Goal: Task Accomplishment & Management: Complete application form

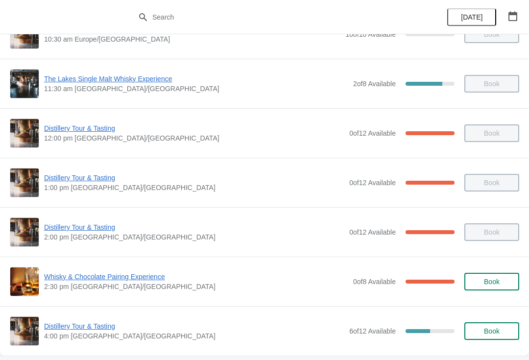
scroll to position [92, 0]
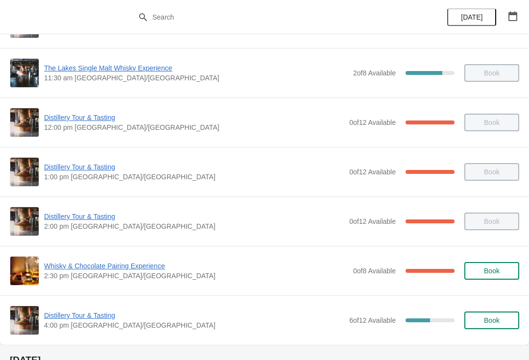
click at [219, 317] on span "Distillery Tour & Tasting" at bounding box center [194, 316] width 300 height 10
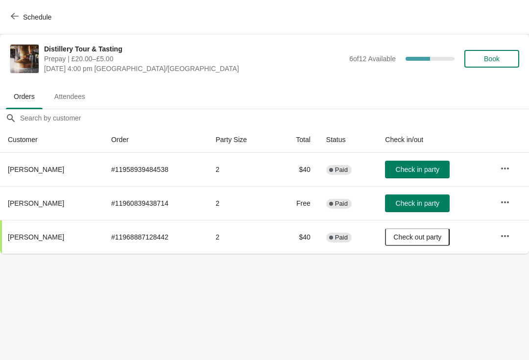
click at [431, 205] on span "Check in party" at bounding box center [418, 204] width 44 height 8
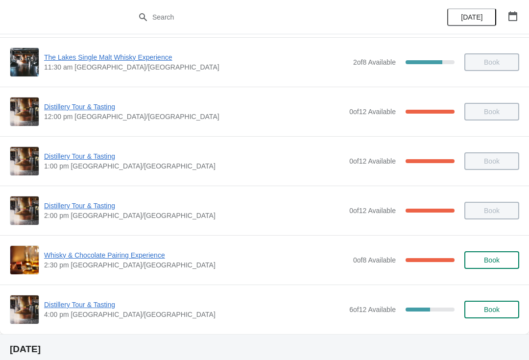
scroll to position [101, 0]
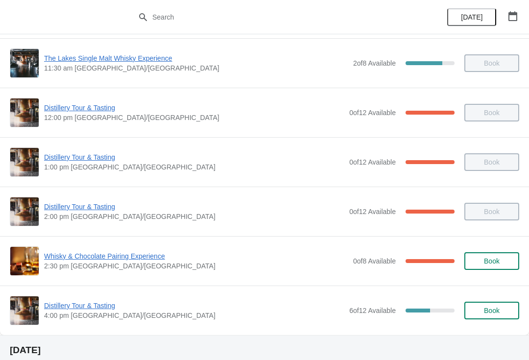
click at [89, 310] on span "Distillery Tour & Tasting" at bounding box center [194, 306] width 300 height 10
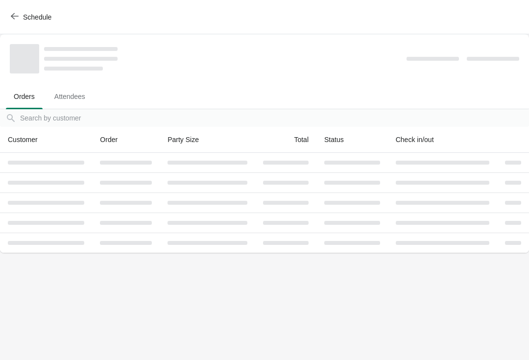
scroll to position [0, 0]
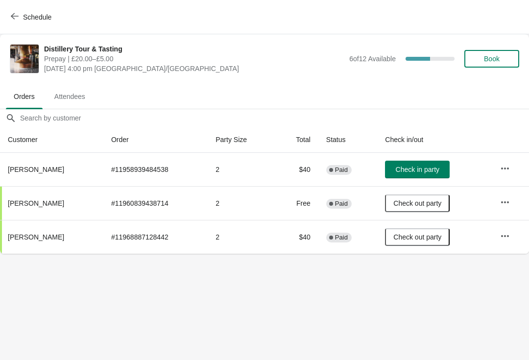
click at [422, 156] on td "Check in party" at bounding box center [434, 169] width 115 height 33
click at [413, 173] on span "Check in party" at bounding box center [418, 170] width 44 height 8
click at [507, 57] on span "Book" at bounding box center [492, 59] width 37 height 8
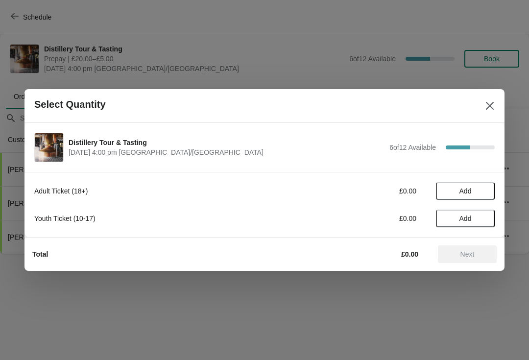
click at [471, 191] on span "Add" at bounding box center [466, 191] width 12 height 8
click at [484, 192] on icon at bounding box center [482, 191] width 10 height 10
click at [475, 254] on span "Next" at bounding box center [468, 254] width 14 height 8
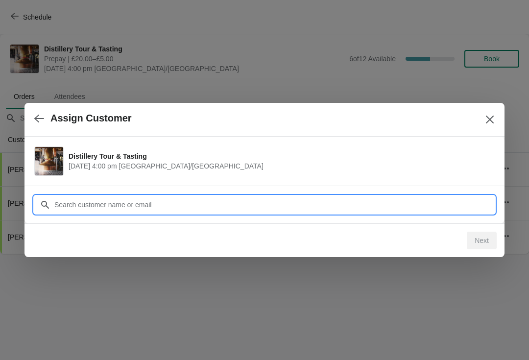
click at [170, 205] on input "Customer" at bounding box center [274, 205] width 441 height 18
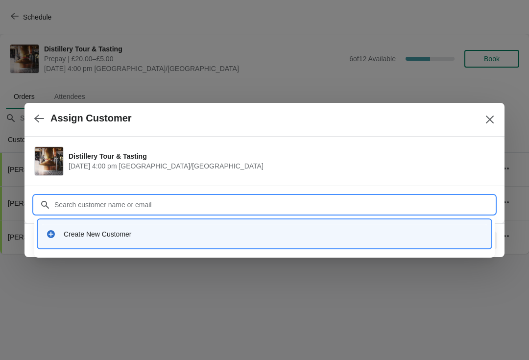
click at [183, 241] on div "Create New Customer" at bounding box center [264, 234] width 445 height 20
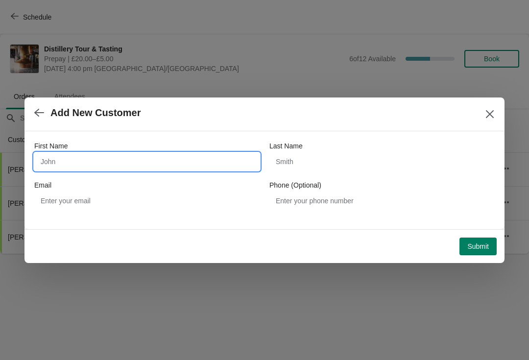
click at [167, 161] on input "First Name" at bounding box center [146, 162] width 225 height 18
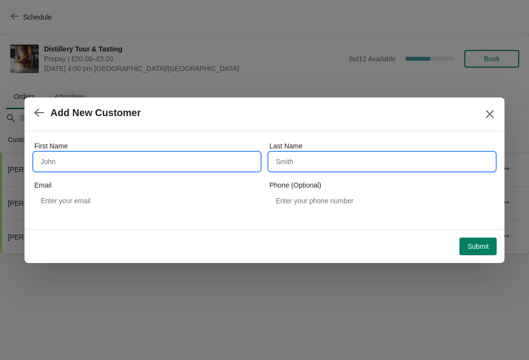
click at [347, 158] on input "Last Name" at bounding box center [382, 162] width 225 height 18
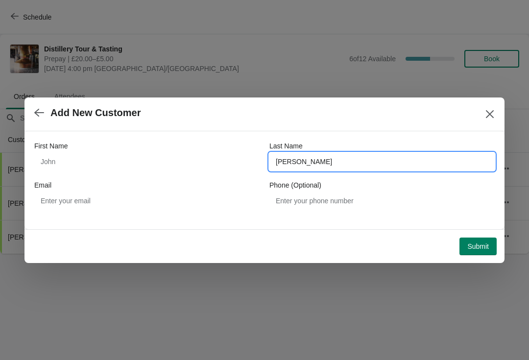
type input "Stapleton"
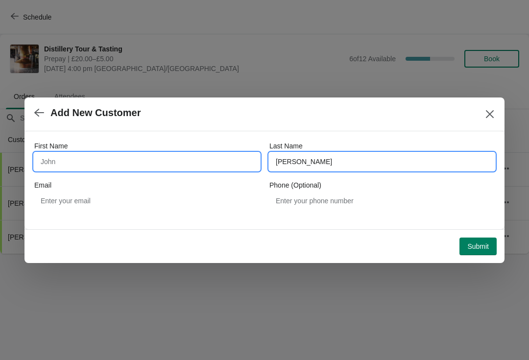
click at [118, 163] on input "First Name" at bounding box center [146, 162] width 225 height 18
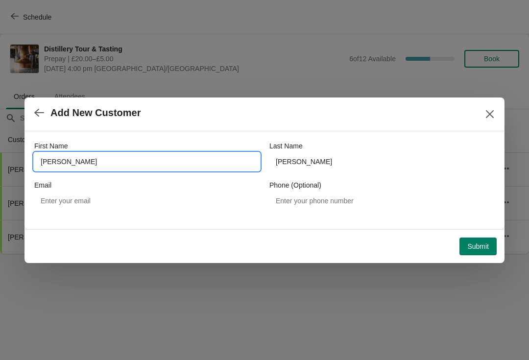
type input "Harry"
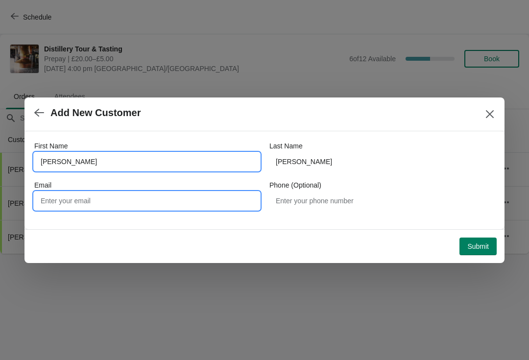
click at [151, 205] on input "Email" at bounding box center [146, 201] width 225 height 18
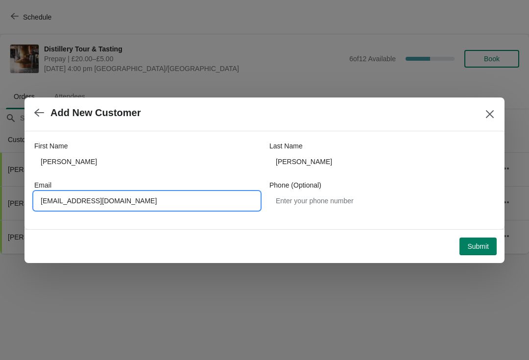
type input "Harrystaples1@gmail.com"
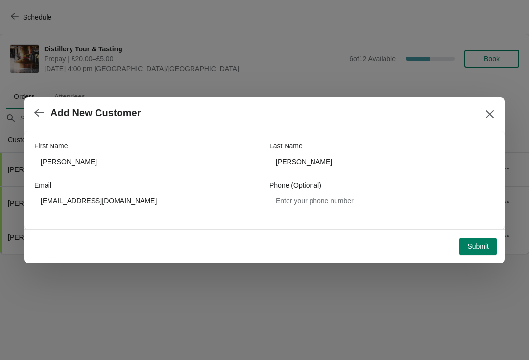
click at [473, 248] on span "Submit" at bounding box center [479, 247] width 22 height 8
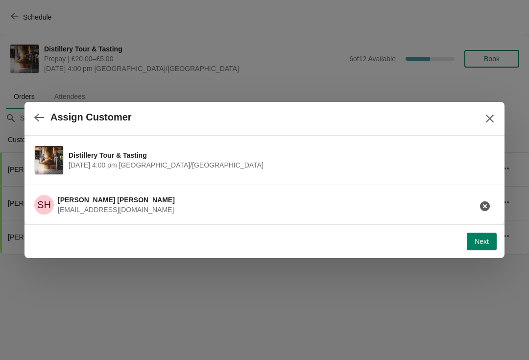
click at [483, 248] on button "Next" at bounding box center [482, 242] width 30 height 18
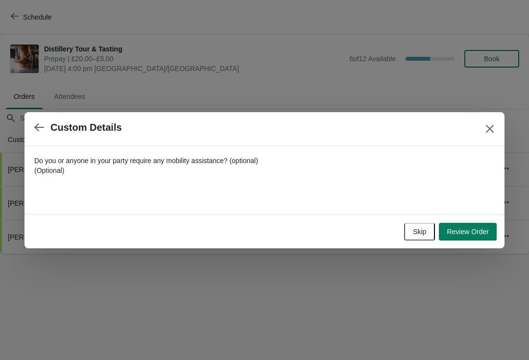
click at [413, 234] on span "Skip" at bounding box center [419, 232] width 13 height 8
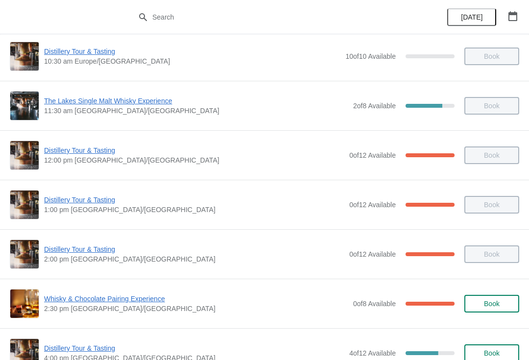
scroll to position [58, 0]
